Goal: Task Accomplishment & Management: Use online tool/utility

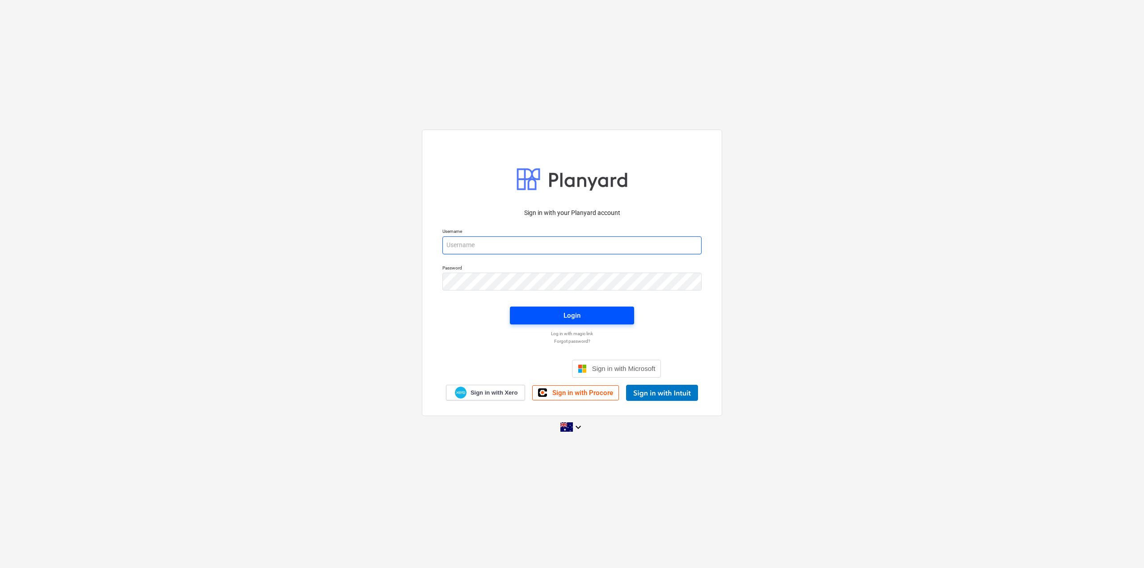
type input "[PERSON_NAME][EMAIL_ADDRESS][DOMAIN_NAME]"
click at [582, 311] on span "Login" at bounding box center [572, 316] width 103 height 12
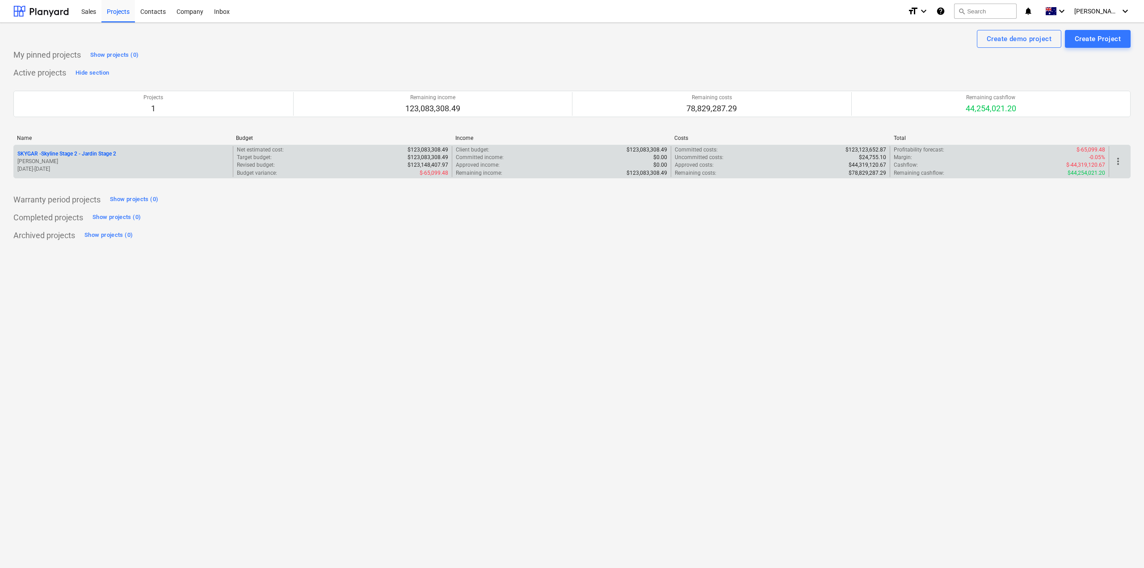
click at [90, 152] on p "SKYGAR - Skyline Stage 2 - Jardin Stage 2" at bounding box center [66, 154] width 99 height 8
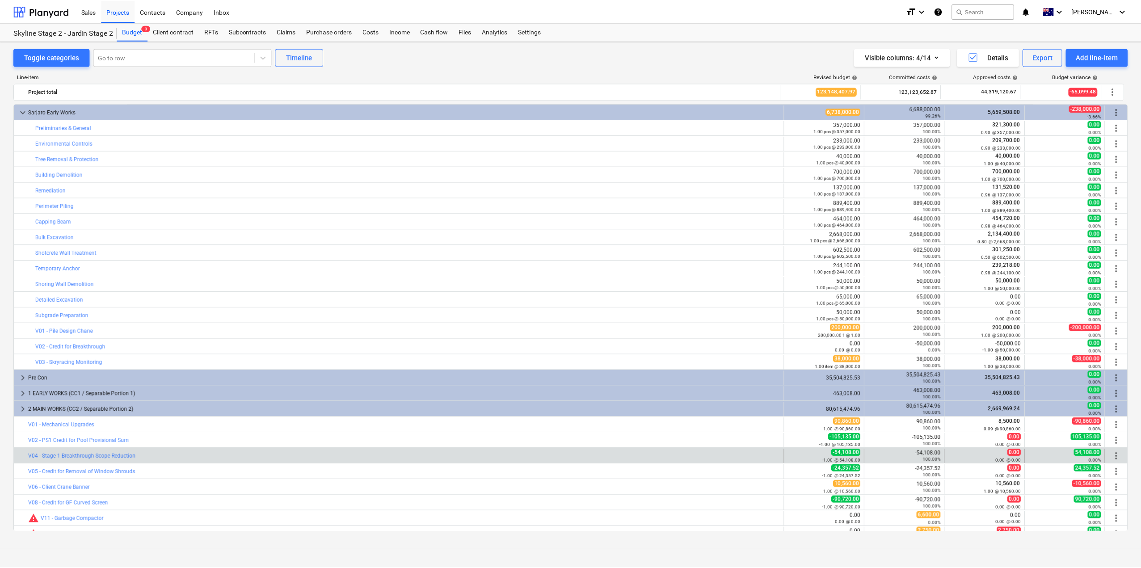
scroll to position [26, 0]
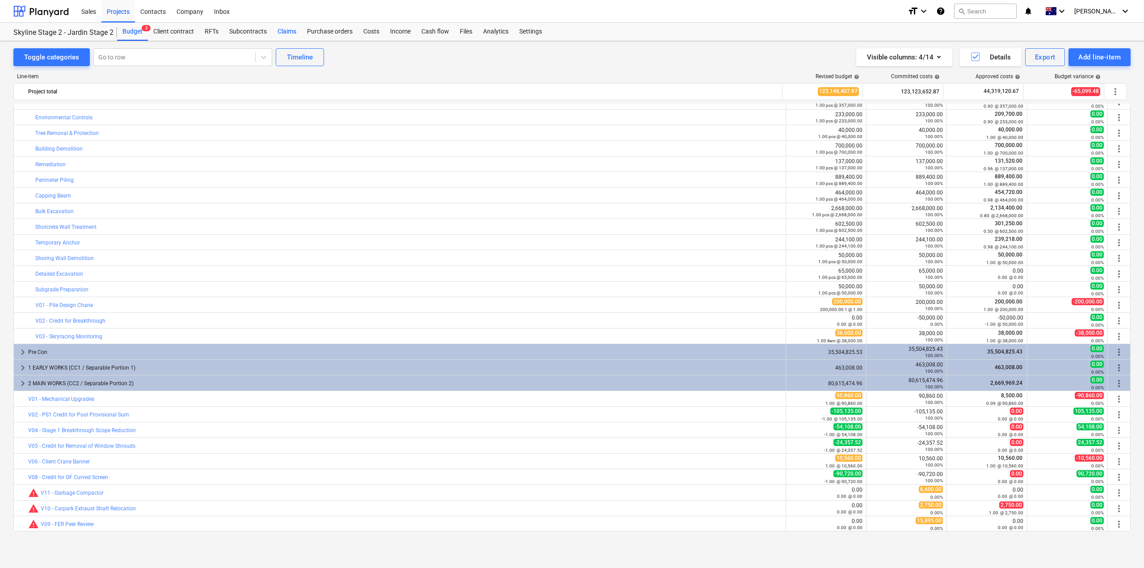
click at [290, 30] on div "Claims" at bounding box center [287, 32] width 30 height 18
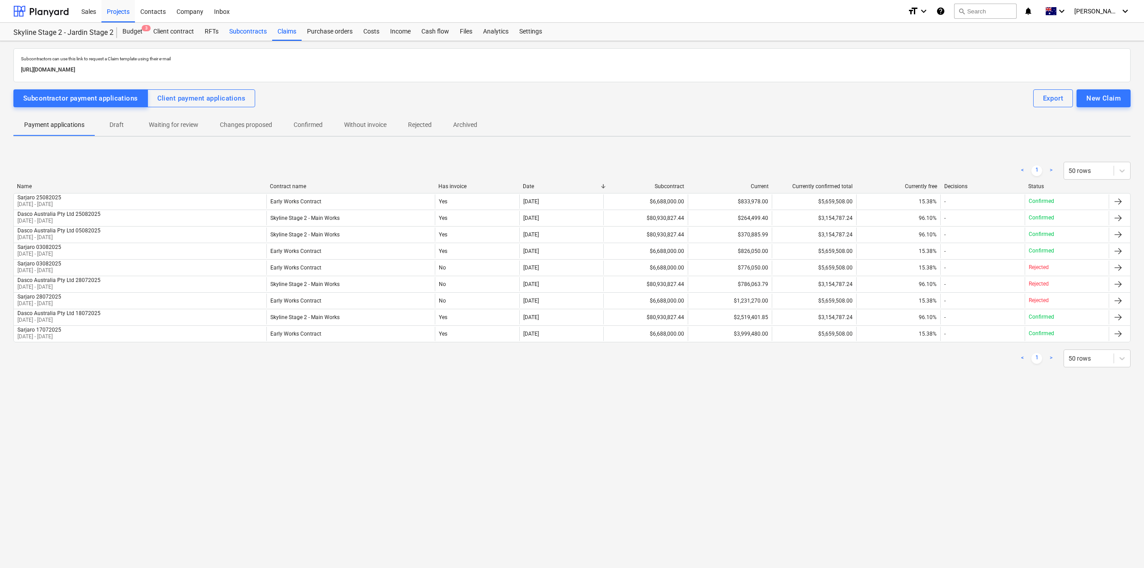
click at [258, 32] on div "Subcontracts" at bounding box center [248, 32] width 48 height 18
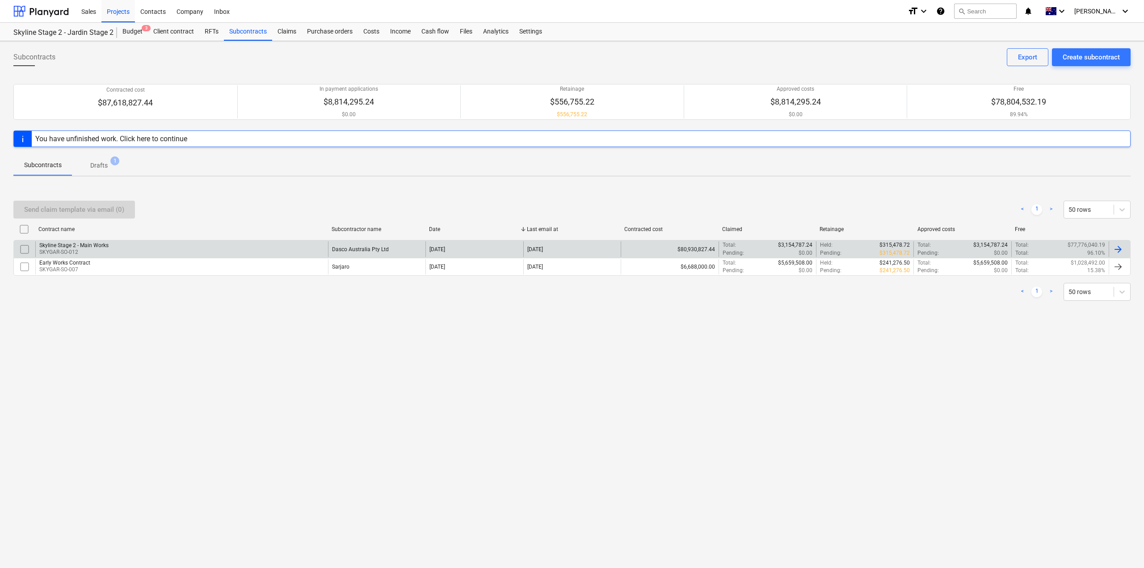
click at [101, 243] on div "Skyline Stage 2 - Main Works" at bounding box center [73, 245] width 69 height 6
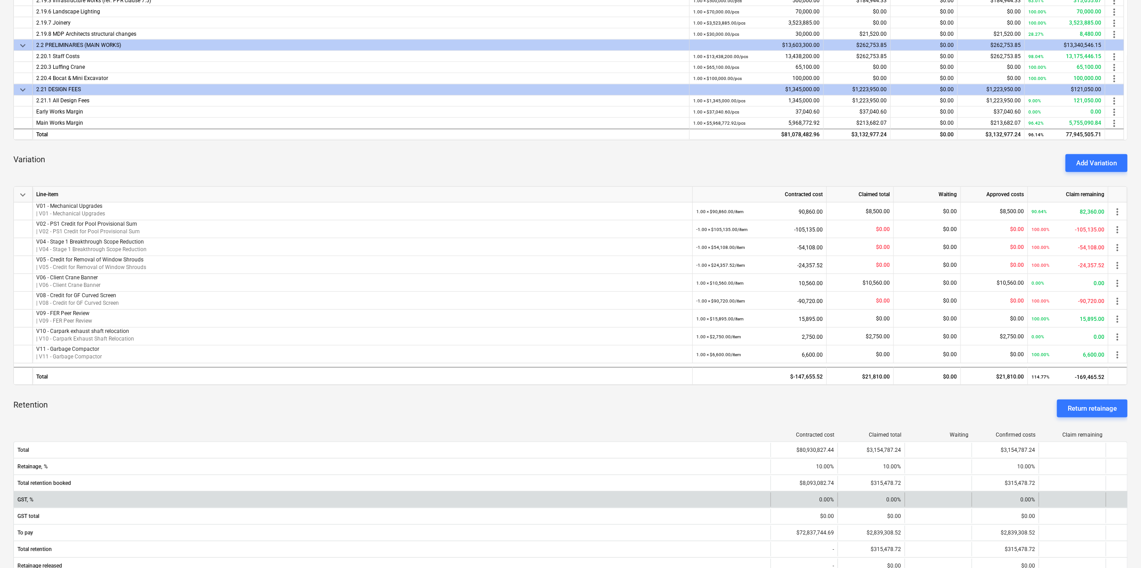
scroll to position [350, 0]
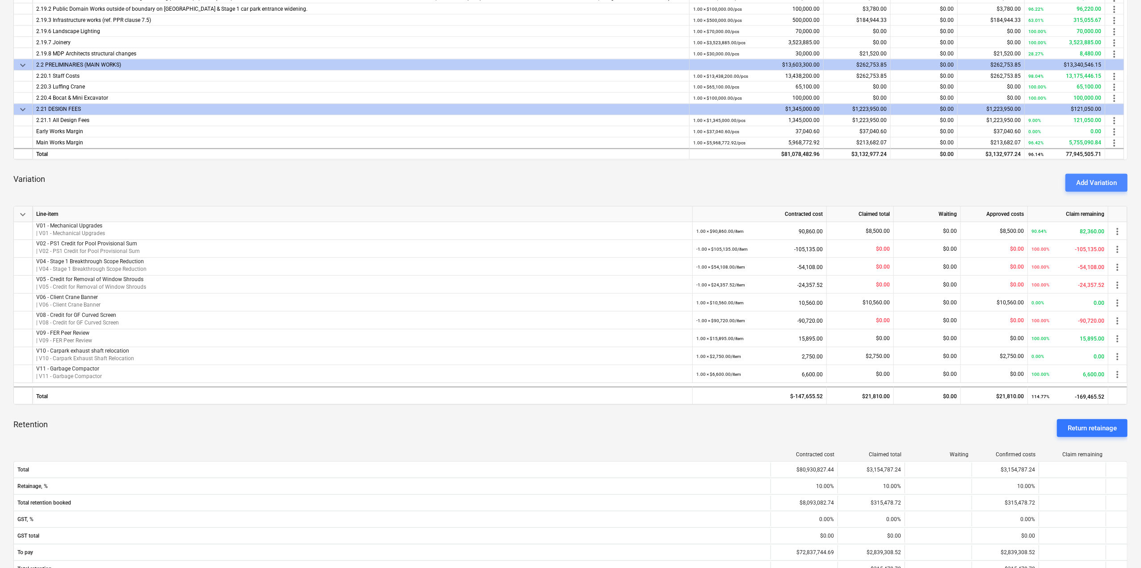
click at [1095, 183] on div "Add Variation" at bounding box center [1096, 183] width 41 height 12
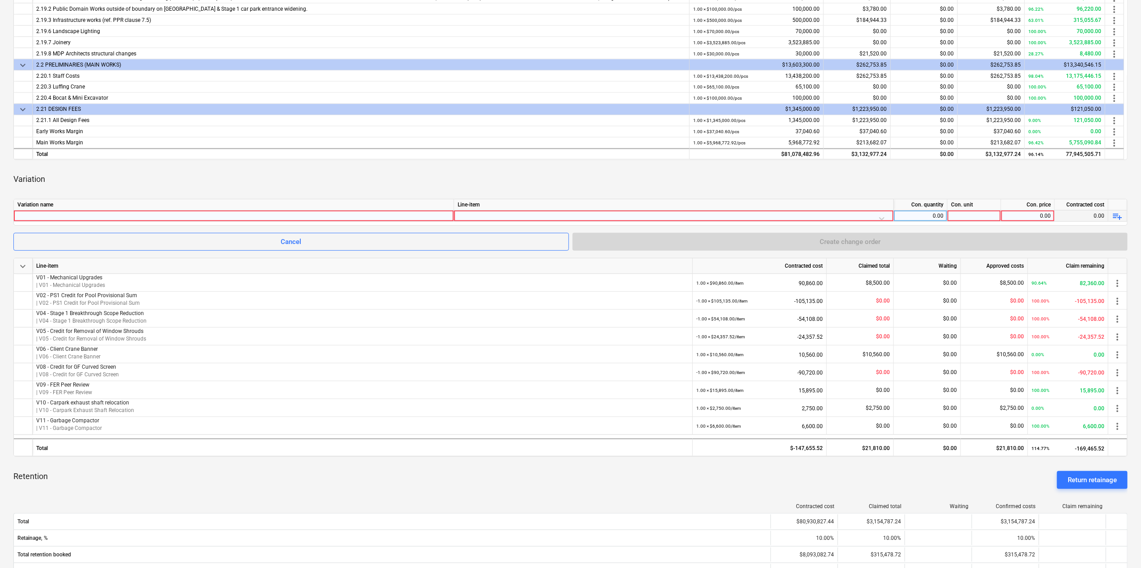
click at [277, 215] on div at bounding box center [233, 216] width 433 height 11
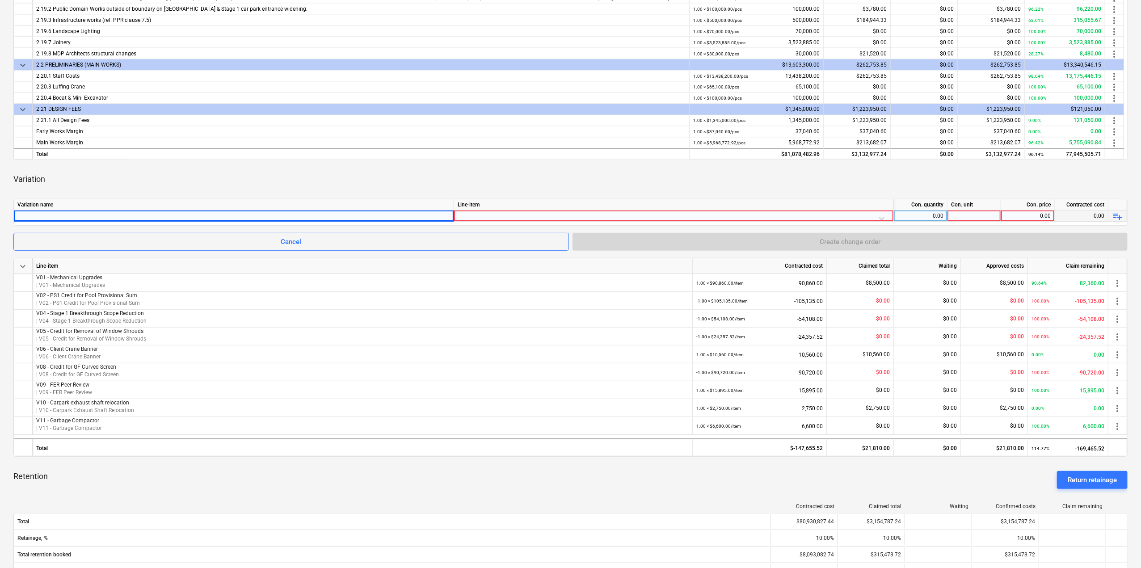
click at [264, 219] on div at bounding box center [233, 216] width 433 height 11
type input "V13 - Site Access Delay Costs August to September"
click at [696, 223] on div "Variation name Line-item Con. quantity Con. unit Con. price Contracted cost V13…" at bounding box center [570, 212] width 1114 height 27
click at [955, 216] on div at bounding box center [975, 216] width 54 height 11
click at [882, 217] on div at bounding box center [674, 219] width 432 height 16
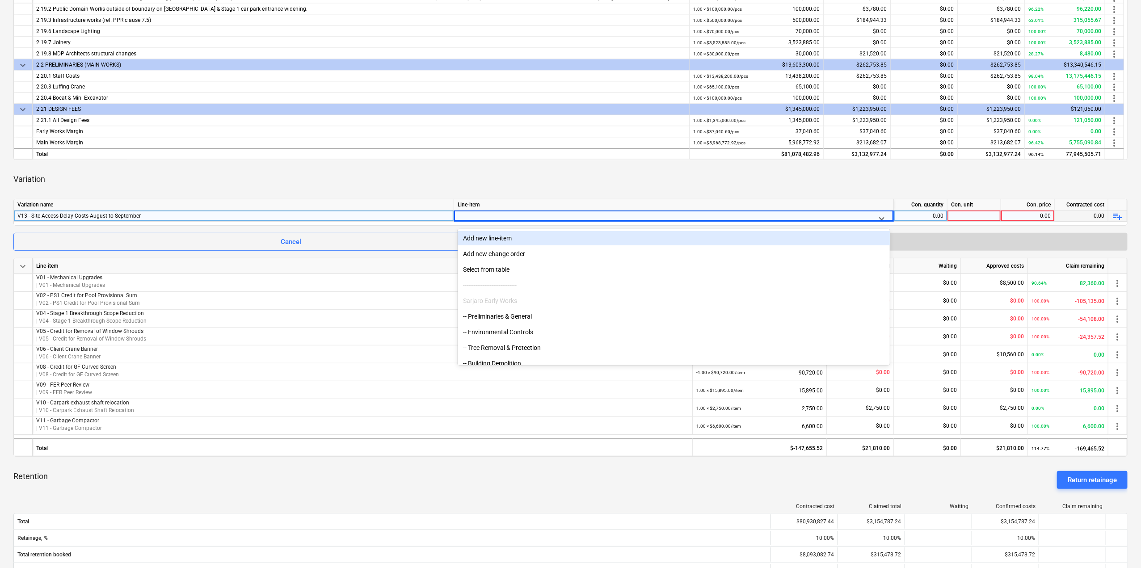
click at [882, 217] on icon at bounding box center [881, 218] width 9 height 9
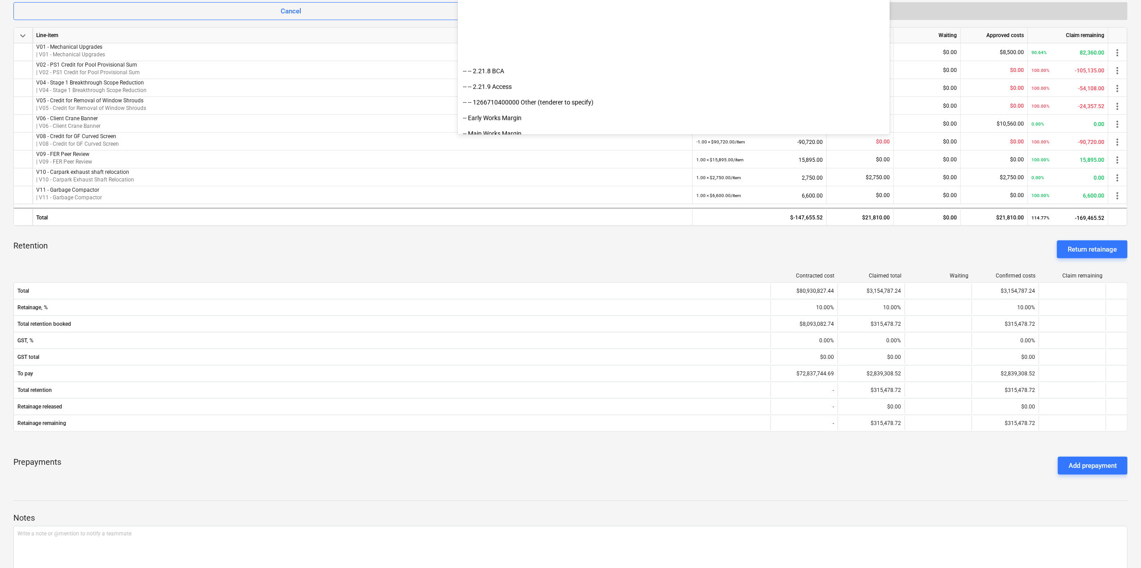
scroll to position [4121, 0]
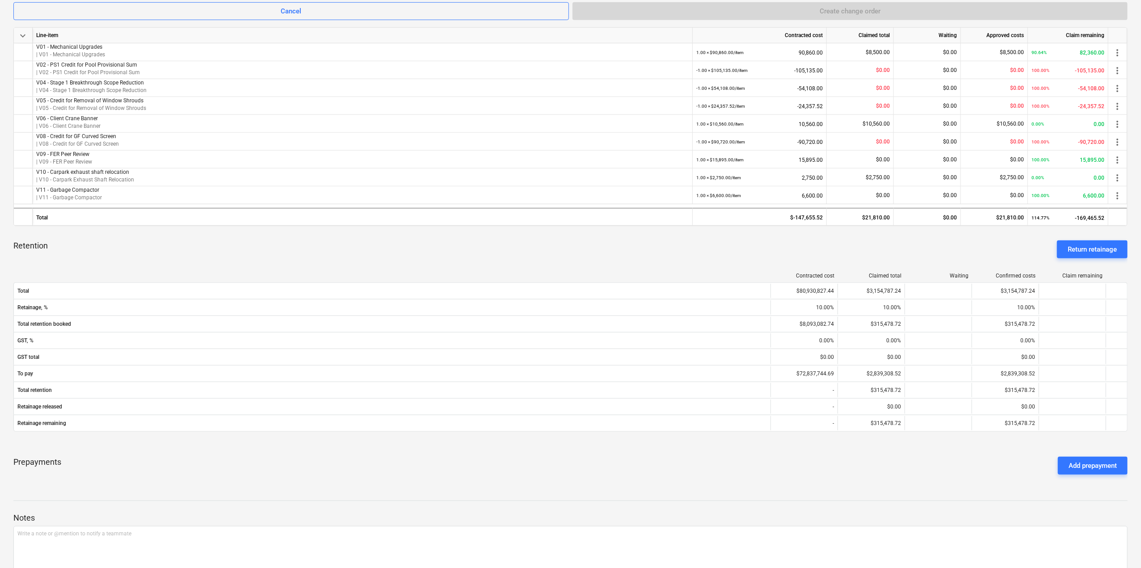
click at [436, 236] on div "Retention Return retainage" at bounding box center [570, 249] width 1114 height 32
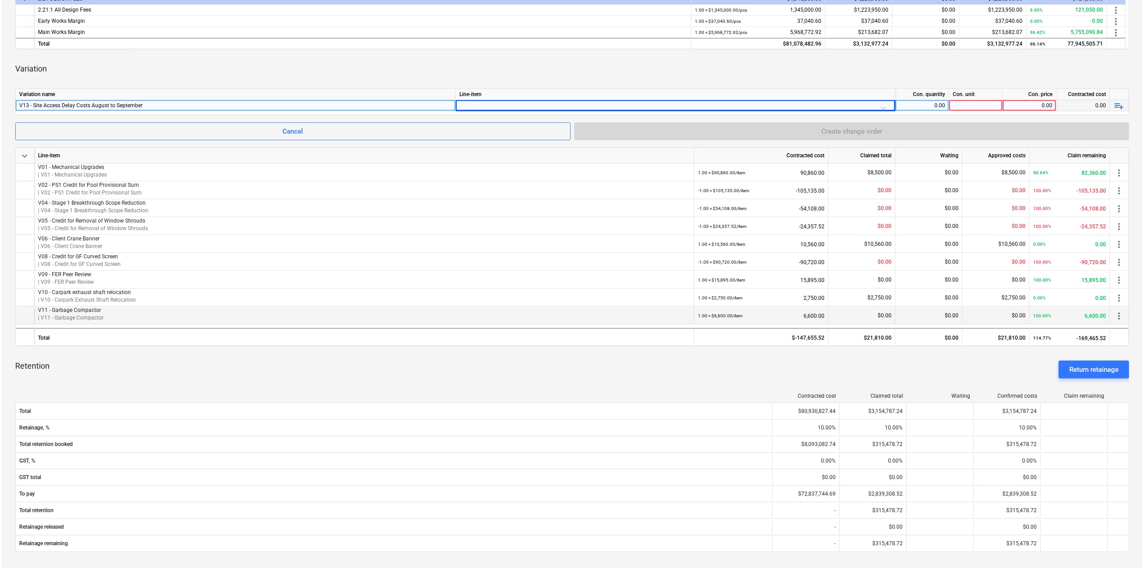
scroll to position [446, 0]
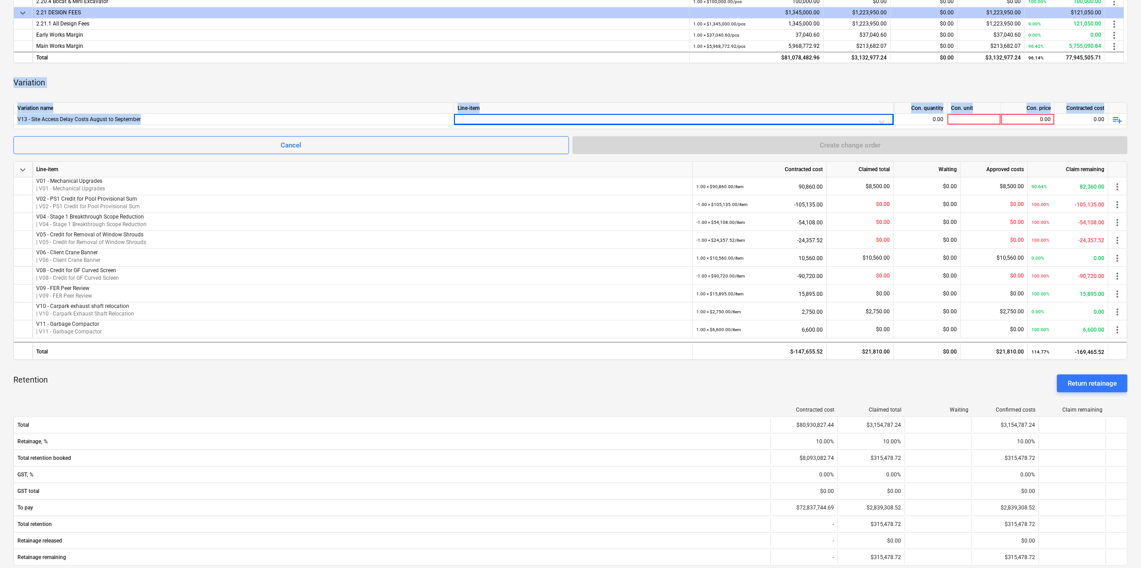
drag, startPoint x: 173, startPoint y: 118, endPoint x: 0, endPoint y: 87, distance: 175.3
click at [0, 87] on div "Skyline Stage 2 - Main Works notes Notes edit Change subcontract business View …" at bounding box center [570, 172] width 1141 height 1154
click at [83, 119] on div "V13 - Site Access Delay Costs August to September" at bounding box center [233, 119] width 433 height 11
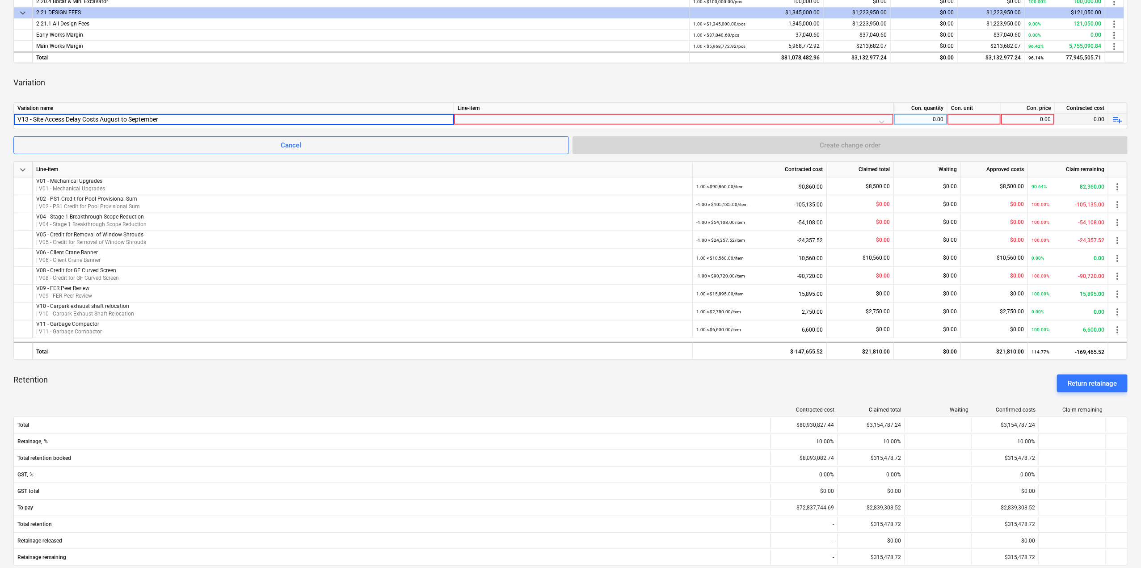
click at [83, 119] on input "V13 - Site Access Delay Costs August to September" at bounding box center [234, 119] width 440 height 11
click at [526, 115] on div at bounding box center [674, 122] width 432 height 16
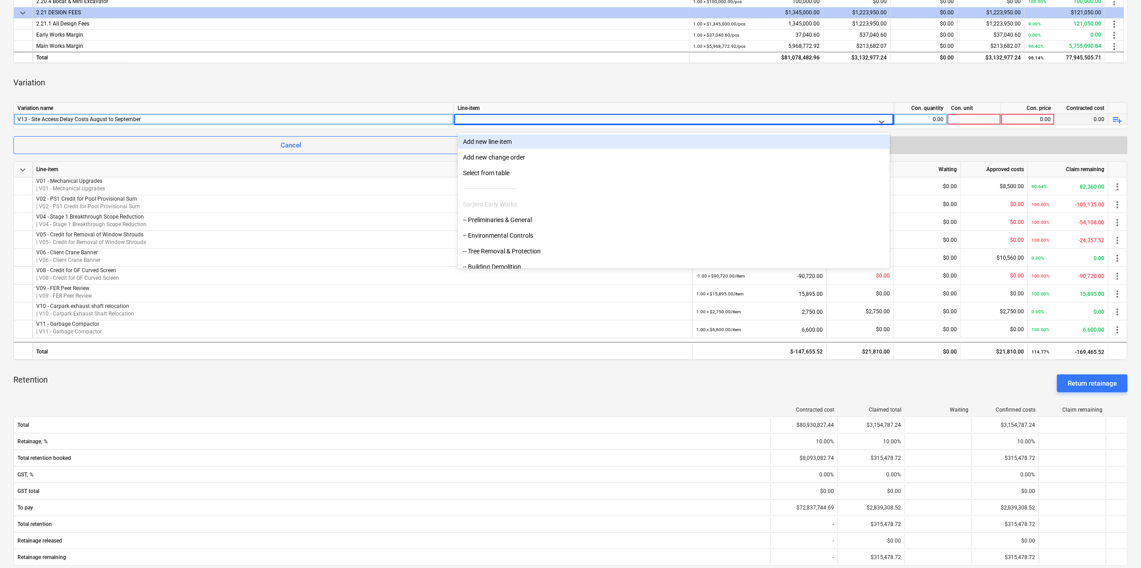
click at [527, 142] on div "Add new line-item" at bounding box center [674, 142] width 432 height 14
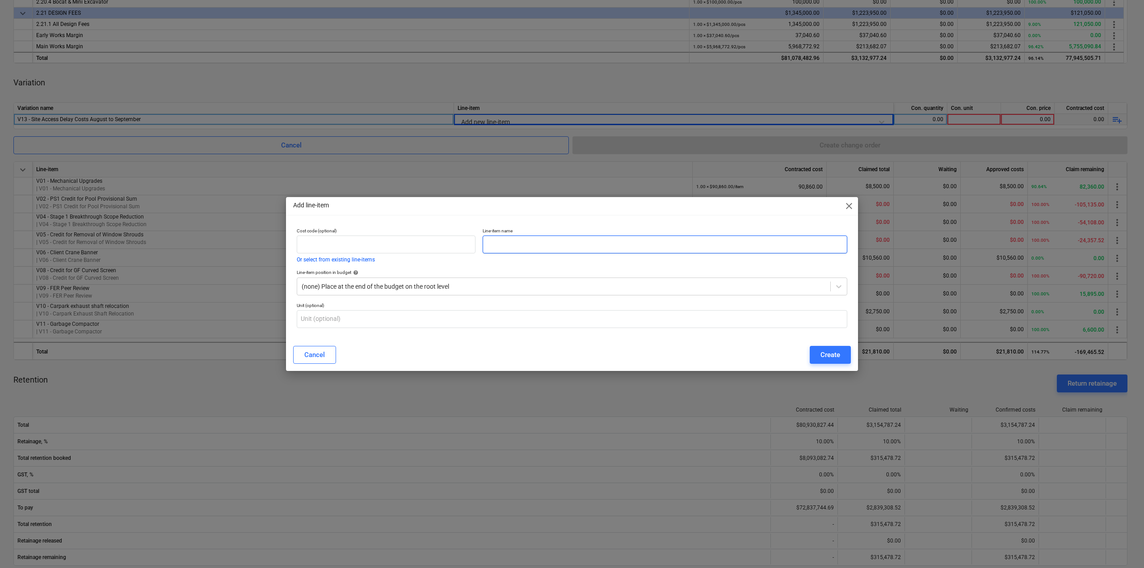
click at [548, 250] on input "text" at bounding box center [665, 245] width 365 height 18
click at [586, 244] on input "text" at bounding box center [665, 245] width 365 height 18
paste input "V13 - Site Access Delay Costs August to September"
type input "V13 - Site Access Delay Costs August to September"
click at [839, 287] on icon at bounding box center [839, 286] width 9 height 9
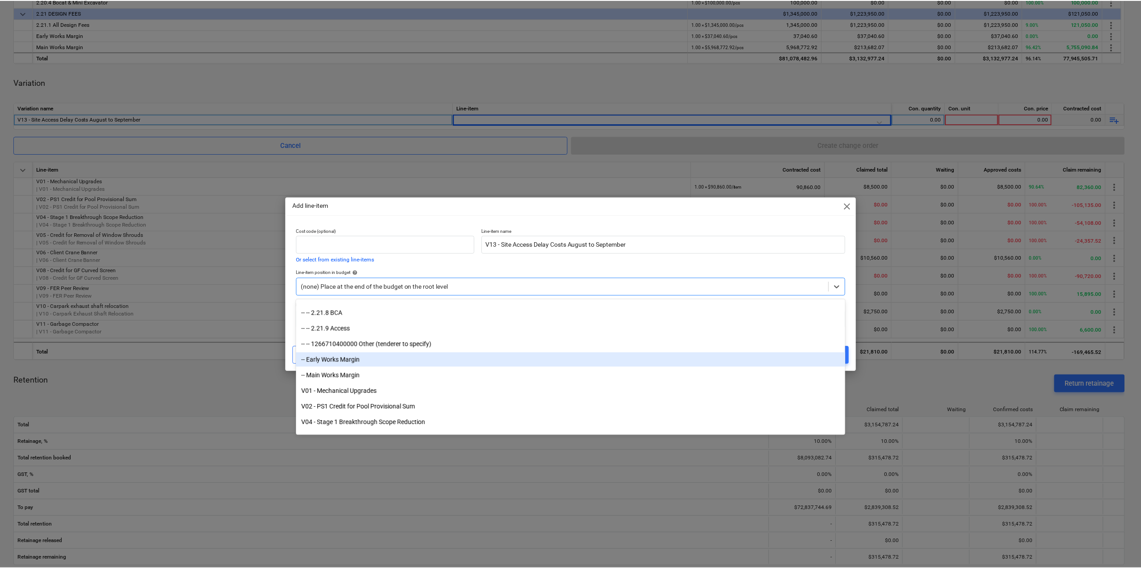
scroll to position [4074, 0]
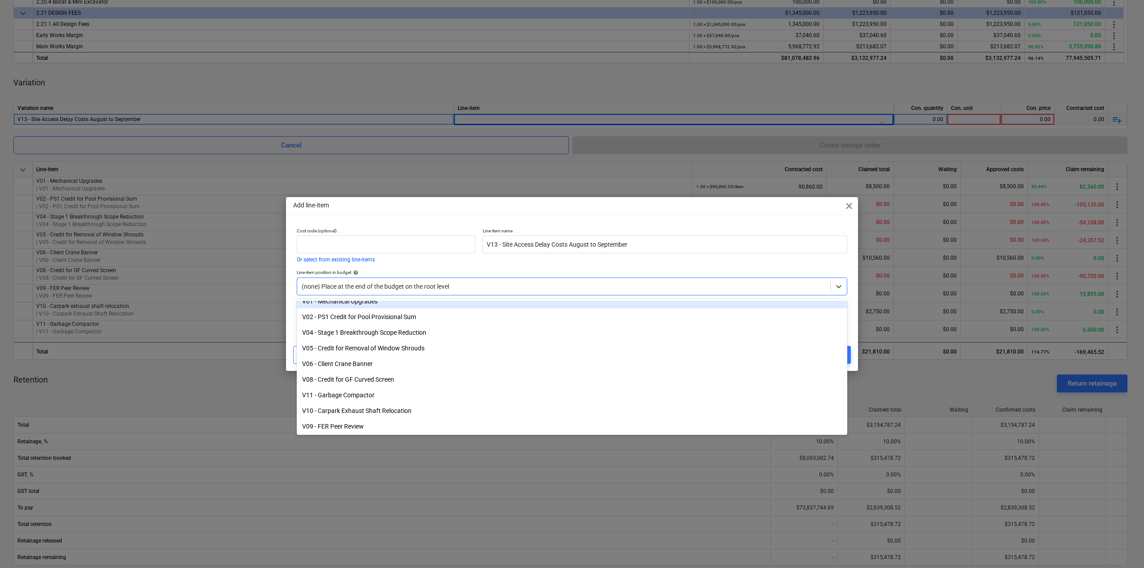
click at [575, 263] on div "Line-item name V13 - Site Access Delay Costs August to September" at bounding box center [665, 245] width 372 height 42
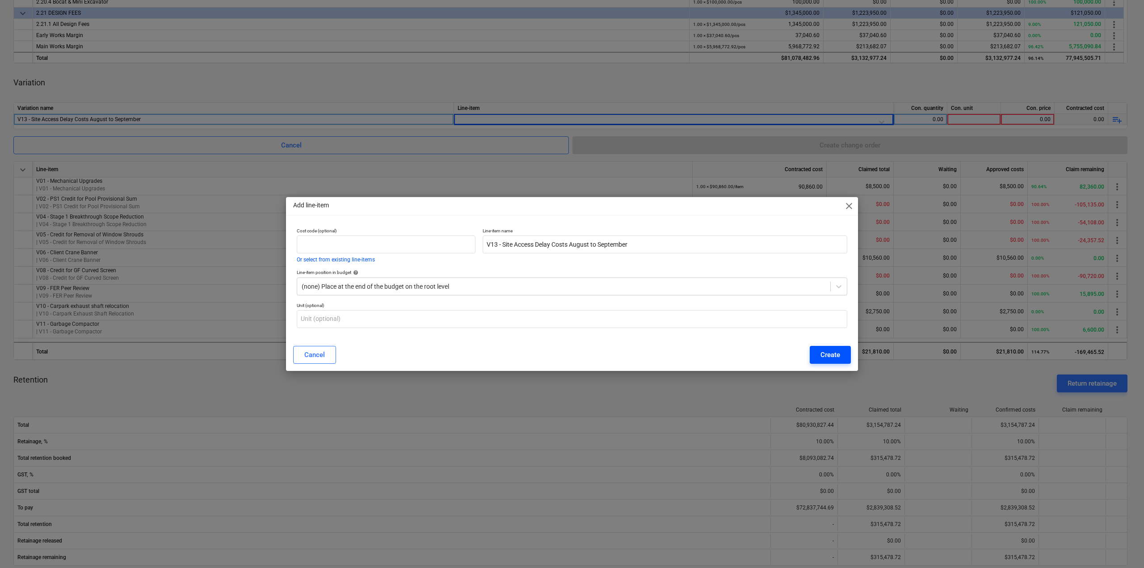
click at [831, 358] on div "Create" at bounding box center [831, 355] width 20 height 12
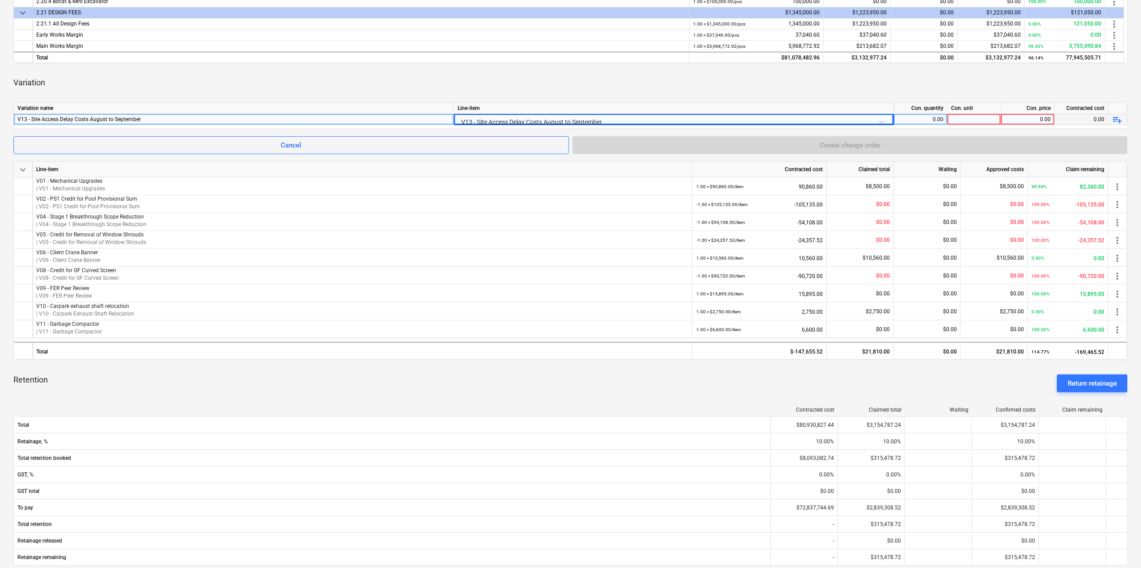
click at [923, 120] on div "0.00" at bounding box center [921, 119] width 46 height 11
type input "1"
click at [973, 118] on div at bounding box center [975, 119] width 54 height 11
type input "item"
click at [1011, 122] on div "0.00" at bounding box center [1028, 119] width 46 height 11
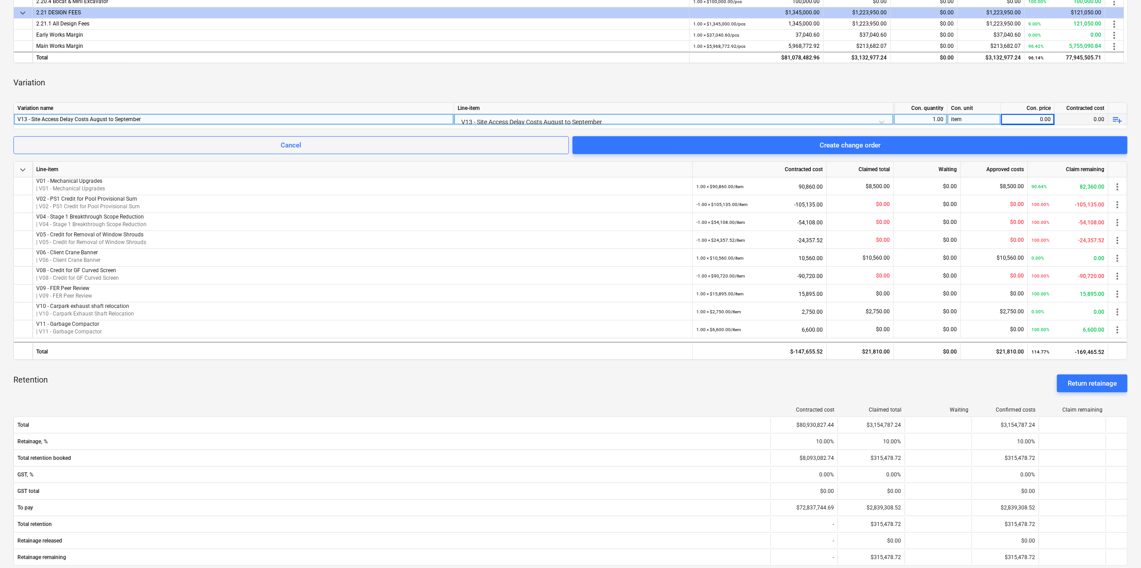
click at [1038, 119] on div "0.00" at bounding box center [1028, 119] width 46 height 11
type input "186254.00"
click at [1100, 121] on div "0.00" at bounding box center [1082, 119] width 54 height 11
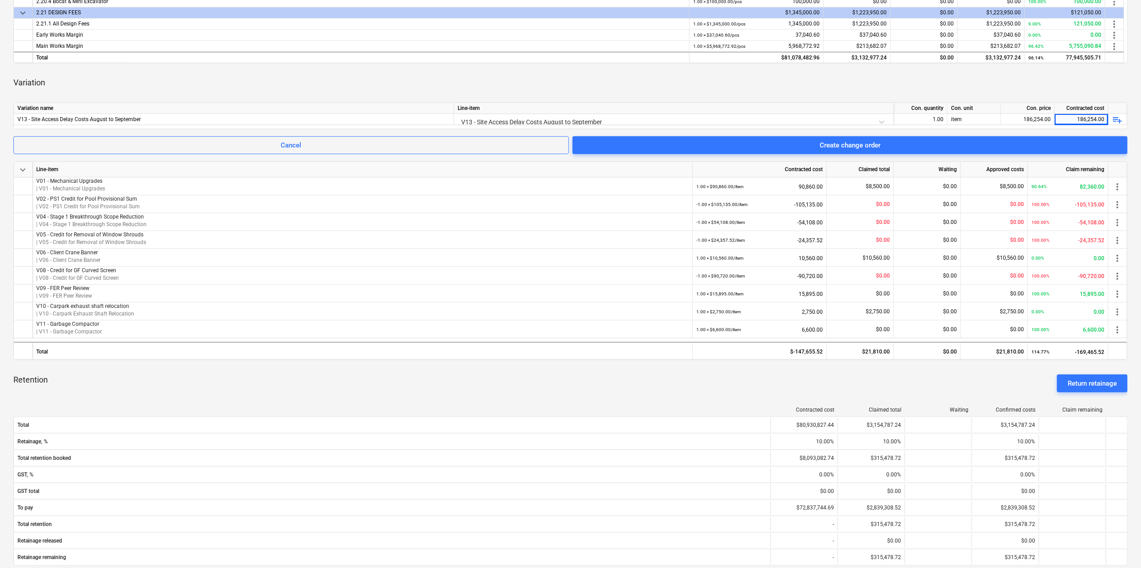
click at [957, 142] on span "Create change order" at bounding box center [850, 145] width 534 height 12
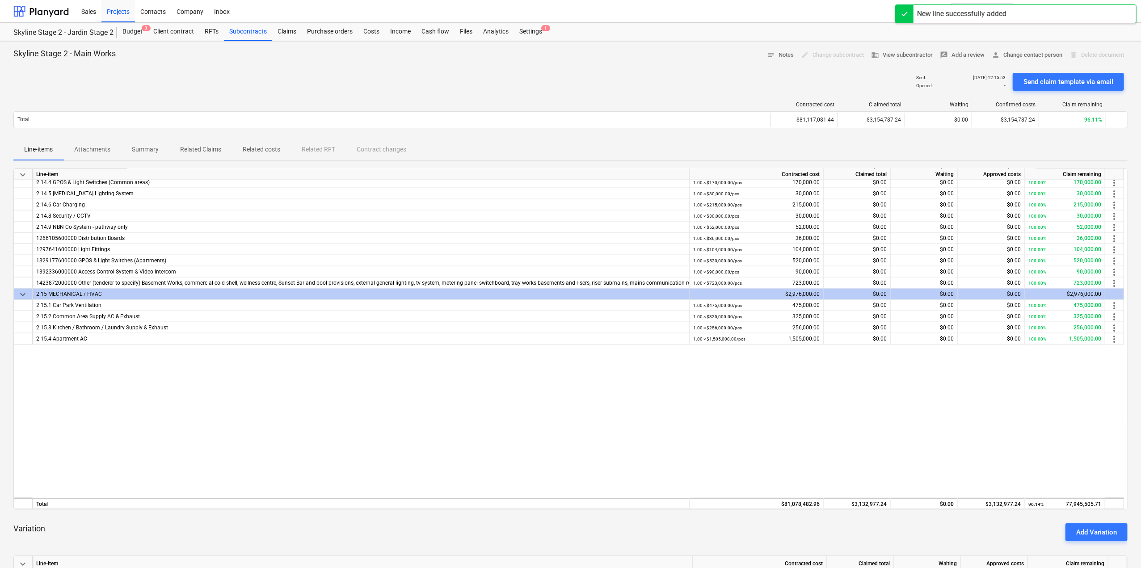
scroll to position [911, 0]
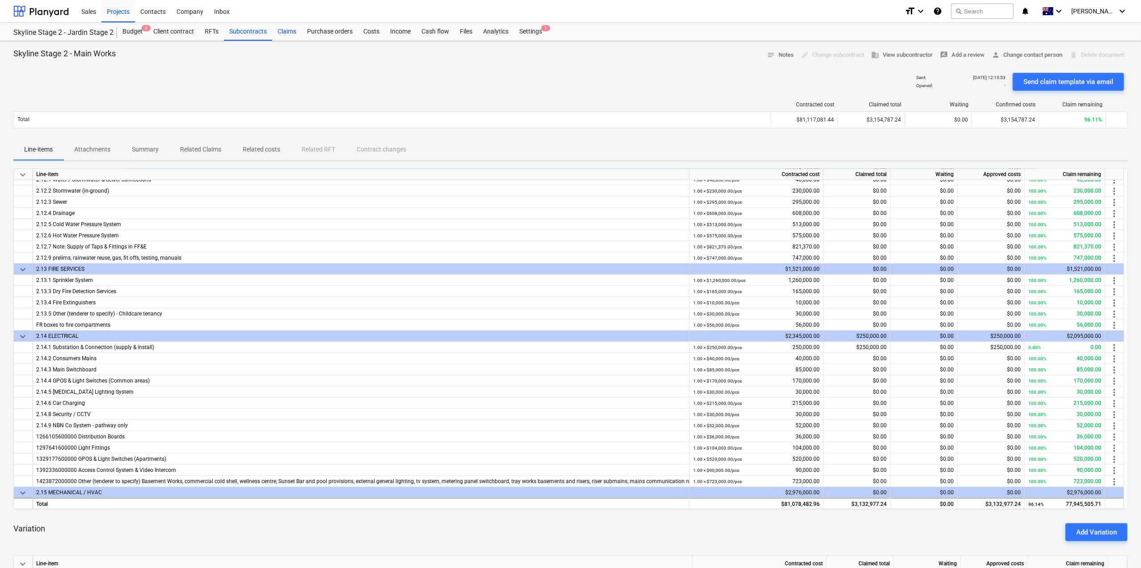
click at [285, 34] on div "Claims" at bounding box center [287, 32] width 30 height 18
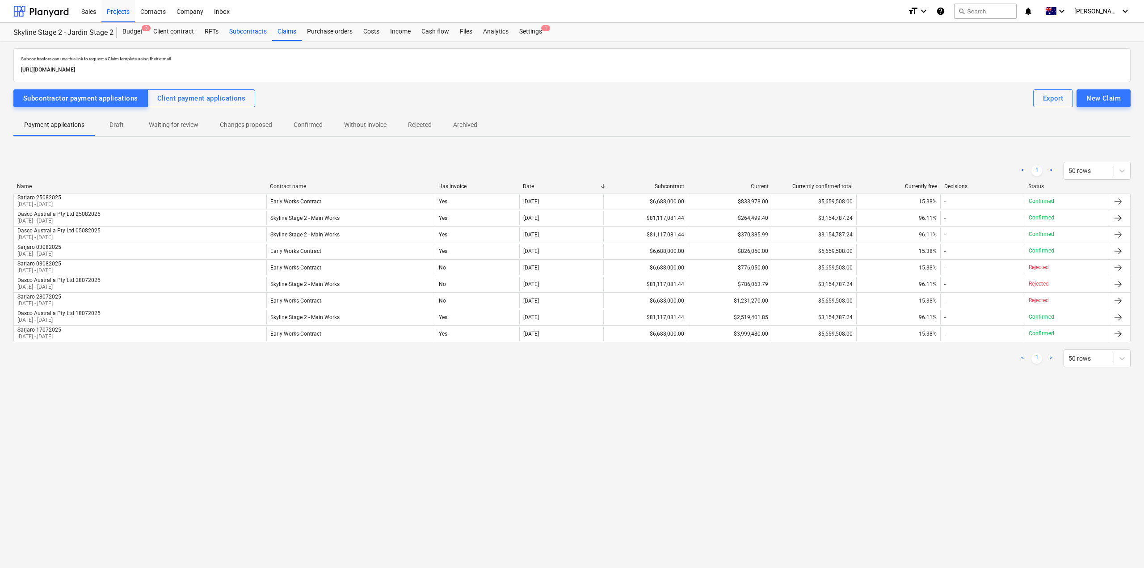
click at [256, 31] on div "Subcontracts" at bounding box center [248, 32] width 48 height 18
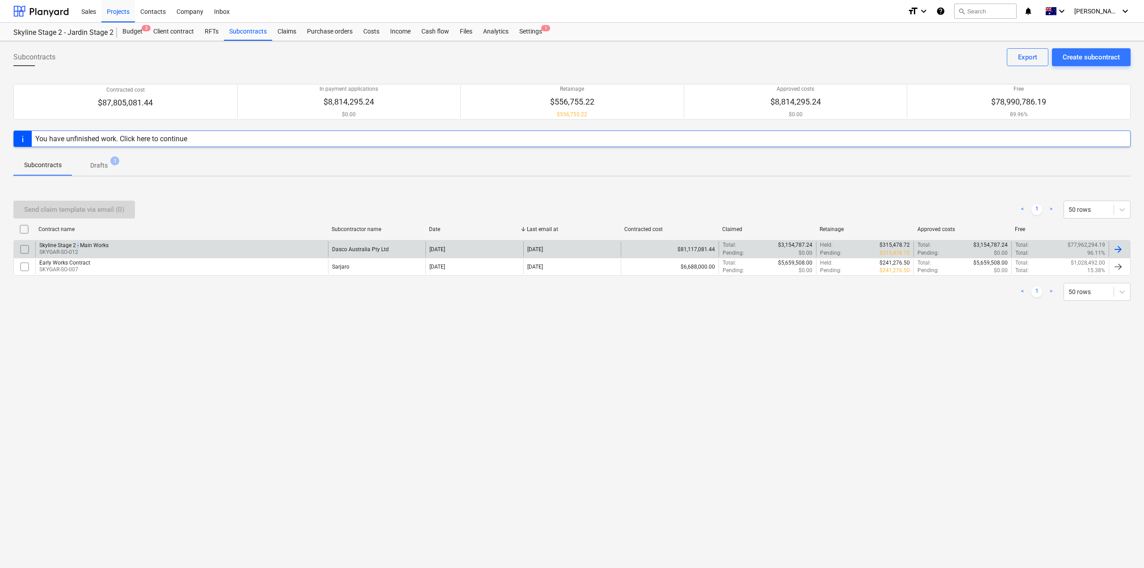
click at [77, 243] on div "Skyline Stage 2 - Main Works" at bounding box center [73, 245] width 69 height 6
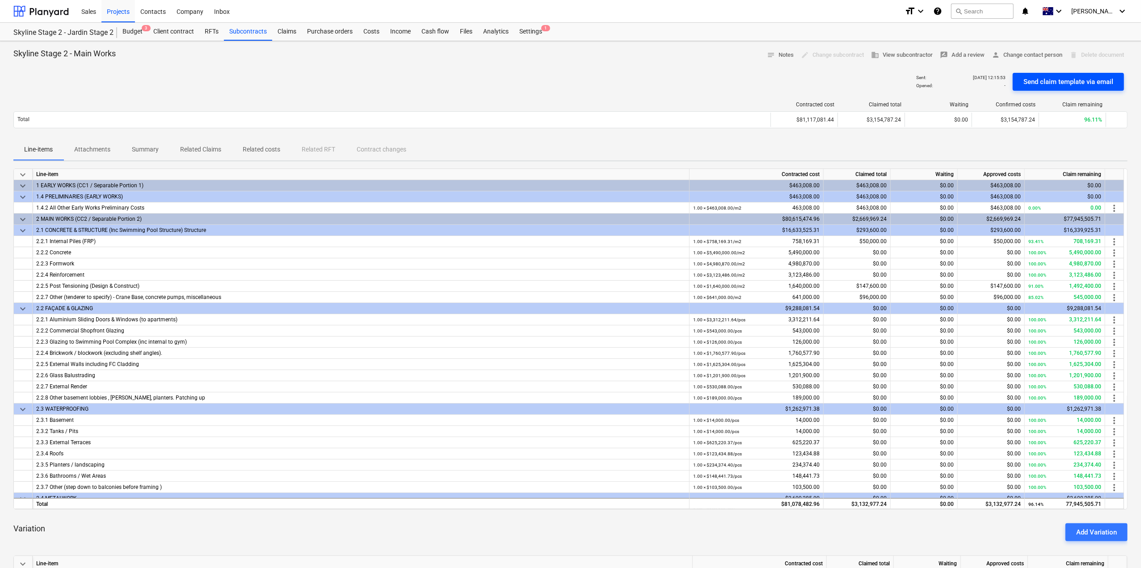
click at [1053, 82] on div "Send claim template via email" at bounding box center [1069, 82] width 90 height 12
click at [279, 35] on div "Claims" at bounding box center [287, 32] width 30 height 18
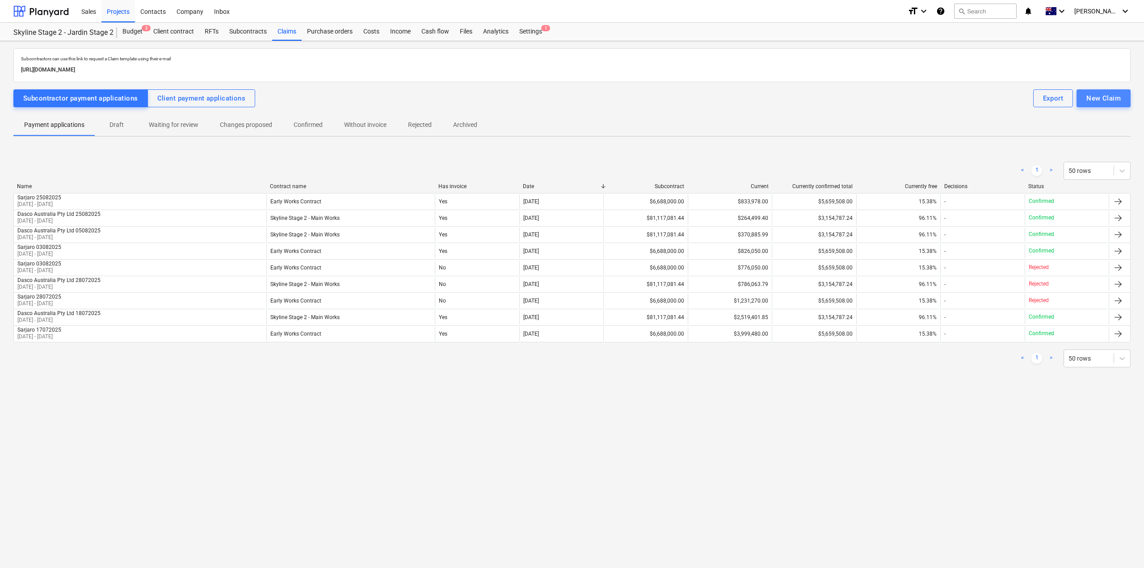
click at [1099, 99] on div "New Claim" at bounding box center [1104, 99] width 34 height 12
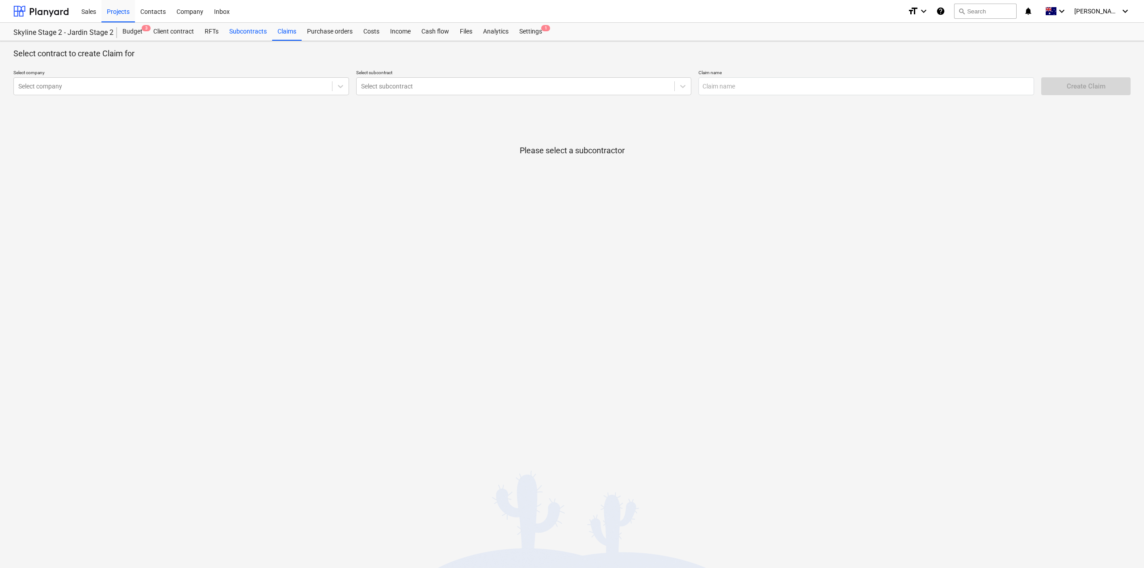
click at [251, 36] on div "Subcontracts" at bounding box center [248, 32] width 48 height 18
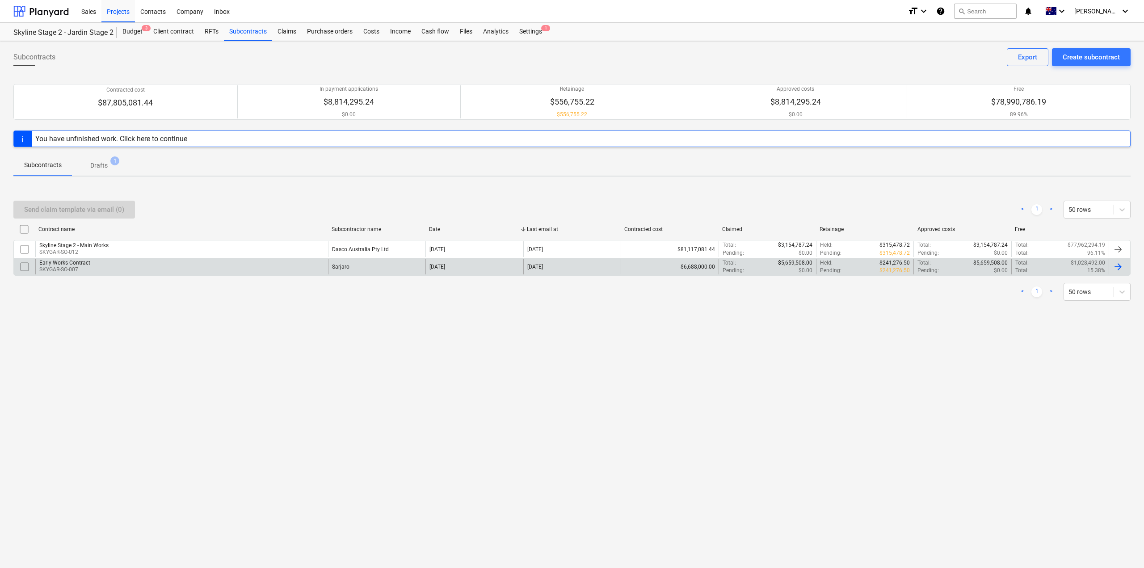
click at [75, 261] on div "Early Works Contract" at bounding box center [64, 263] width 51 height 6
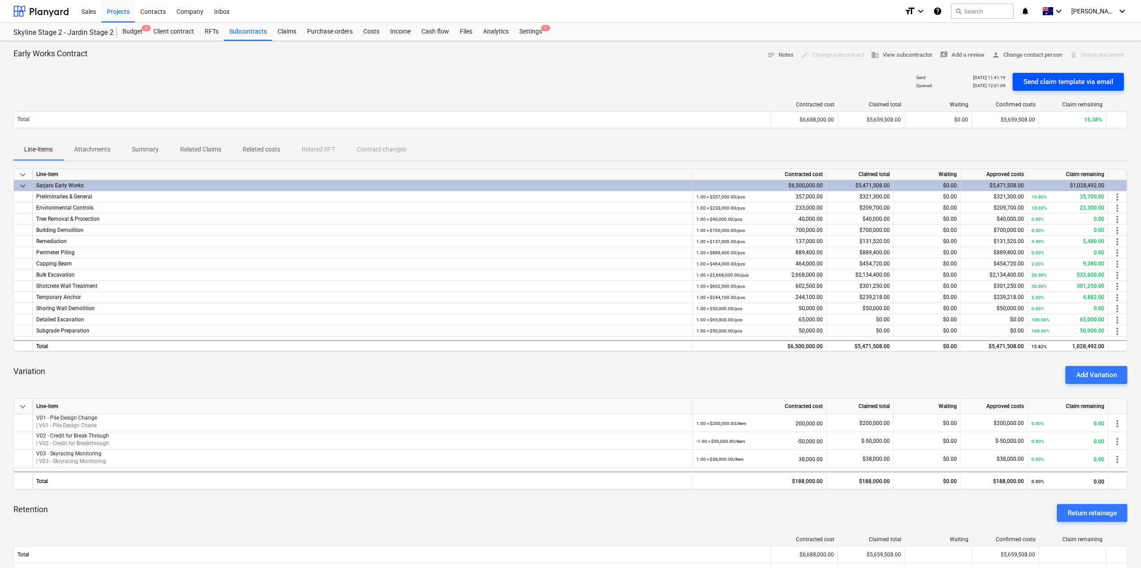
click at [1096, 88] on button "Send claim template via email" at bounding box center [1068, 82] width 111 height 18
